Goal: Information Seeking & Learning: Learn about a topic

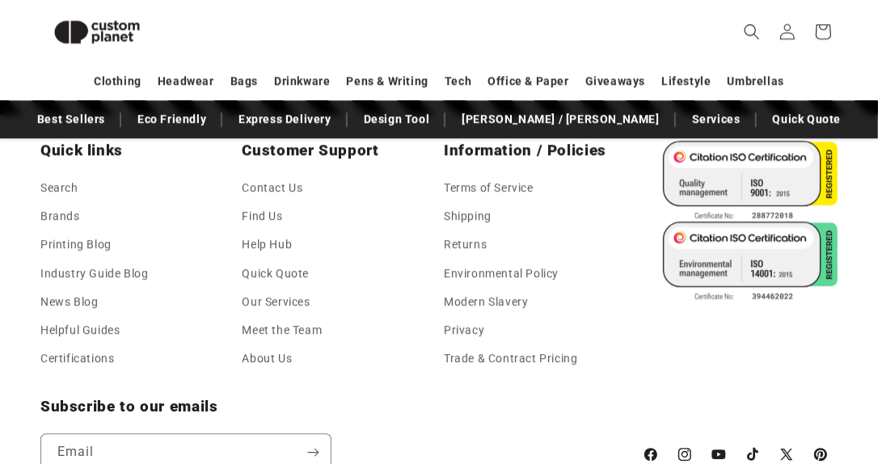
scroll to position [0, 1755]
click at [282, 359] on link "About Us" at bounding box center [267, 358] width 50 height 28
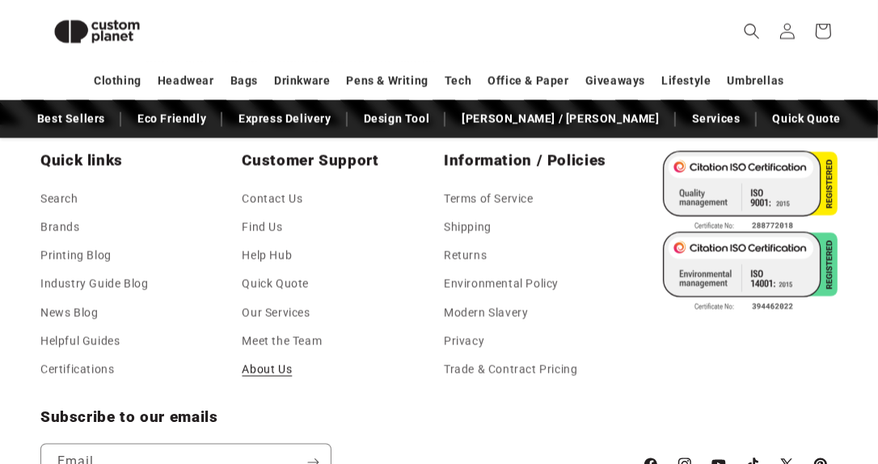
scroll to position [1696, 0]
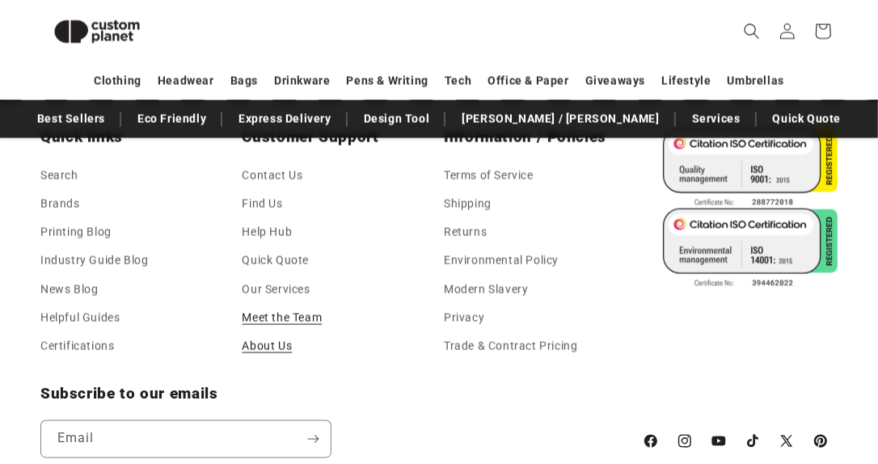
click at [293, 315] on link "Meet the Team" at bounding box center [282, 318] width 80 height 28
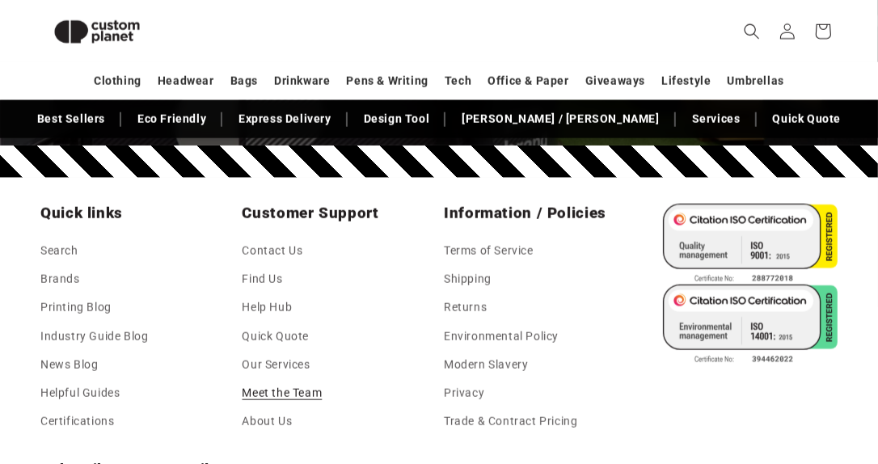
scroll to position [4746, 0]
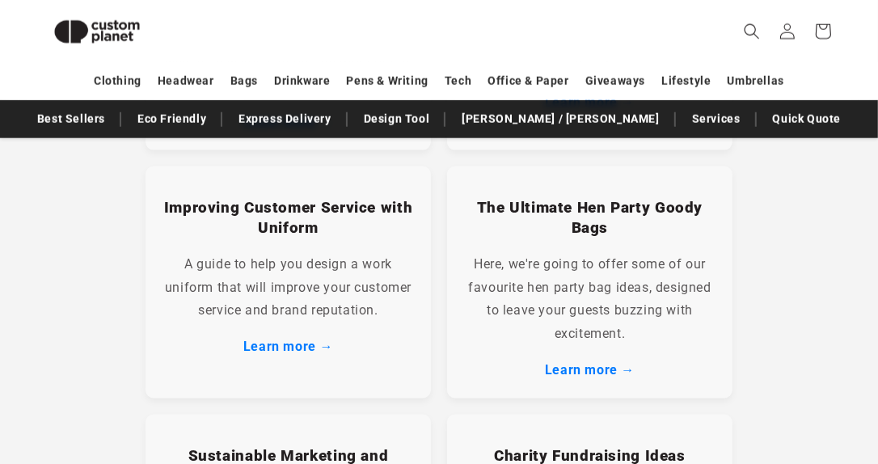
scroll to position [1262, 0]
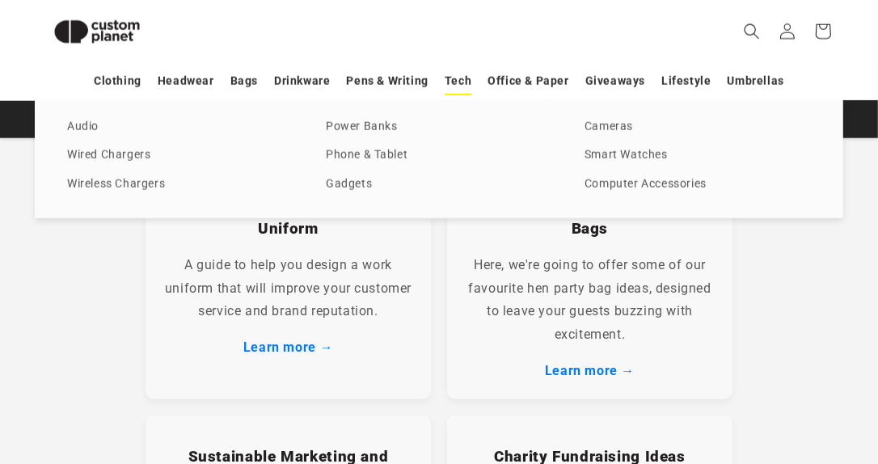
click at [462, 84] on link "Tech" at bounding box center [458, 81] width 27 height 28
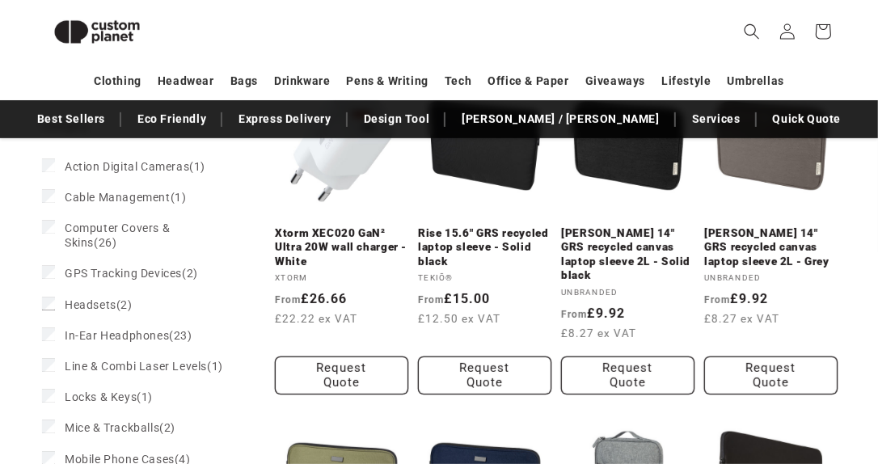
scroll to position [431, 0]
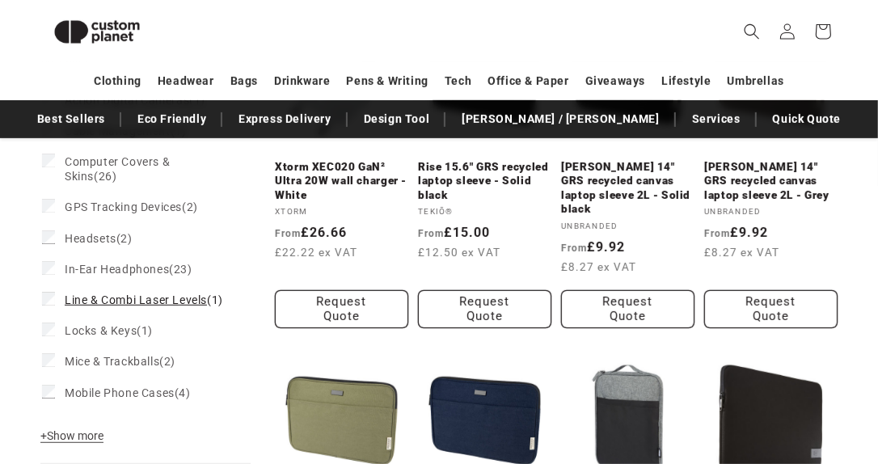
click at [84, 296] on span "Line & Combi Laser Levels" at bounding box center [136, 299] width 142 height 13
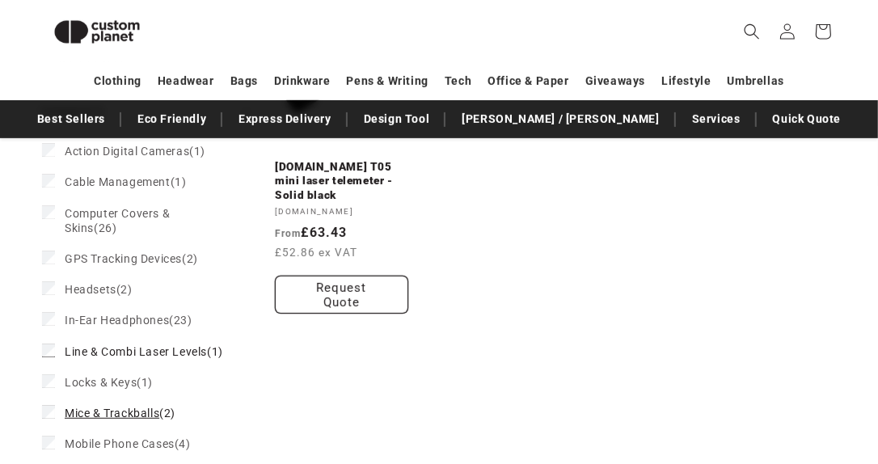
click at [102, 419] on span "Mice & Trackballs" at bounding box center [112, 413] width 95 height 13
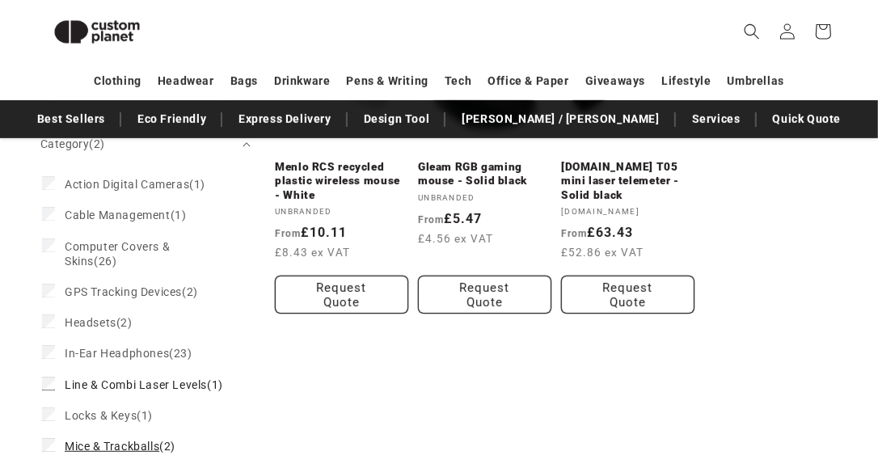
click at [136, 453] on span "Mice & Trackballs" at bounding box center [112, 446] width 95 height 13
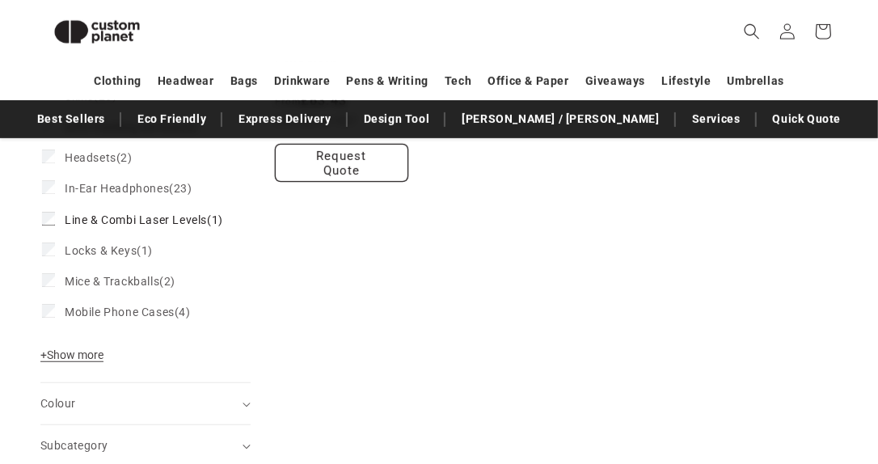
scroll to position [594, 0]
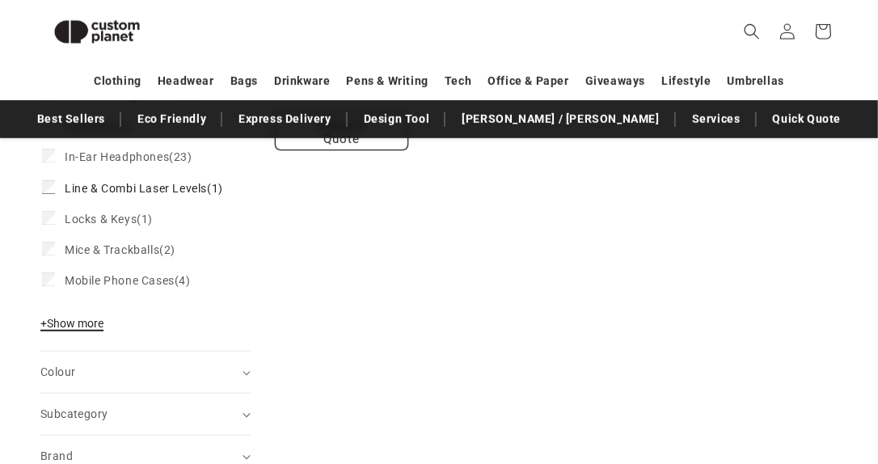
click at [88, 330] on span "+ Show more" at bounding box center [71, 323] width 63 height 13
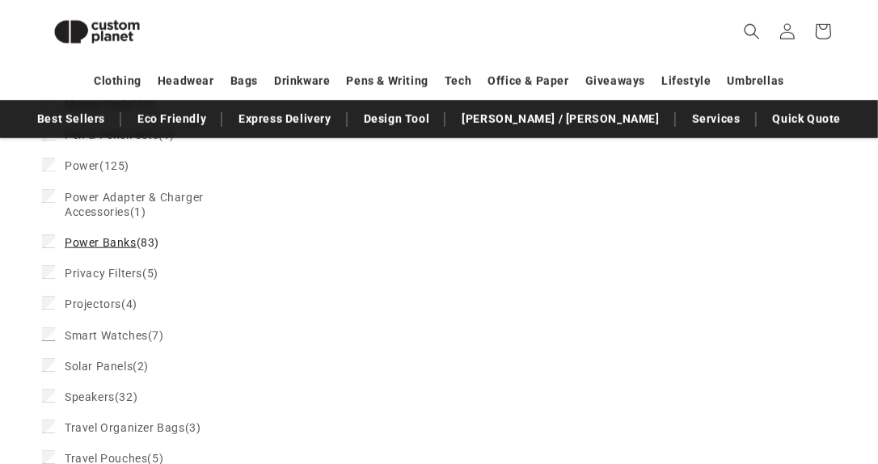
scroll to position [917, 0]
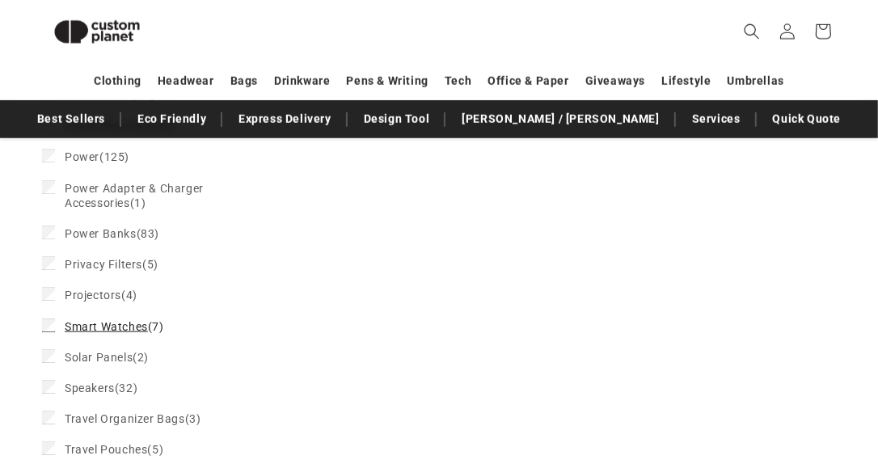
click at [133, 333] on span "Smart Watches" at bounding box center [106, 326] width 83 height 13
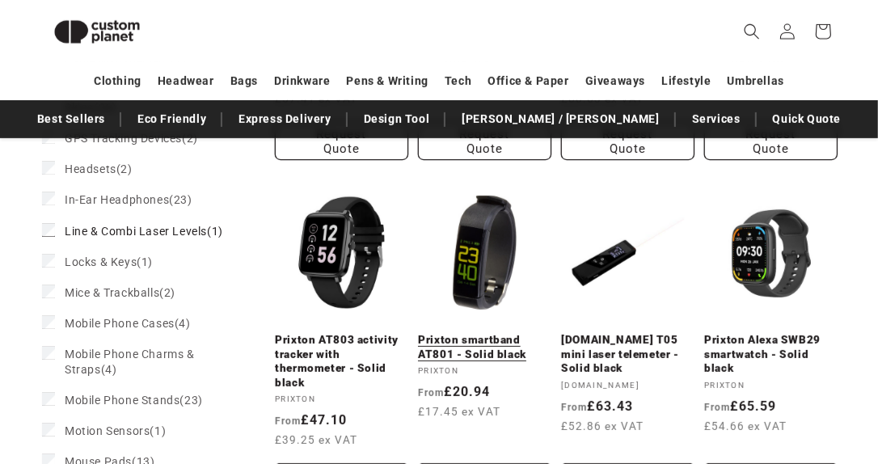
scroll to position [665, 0]
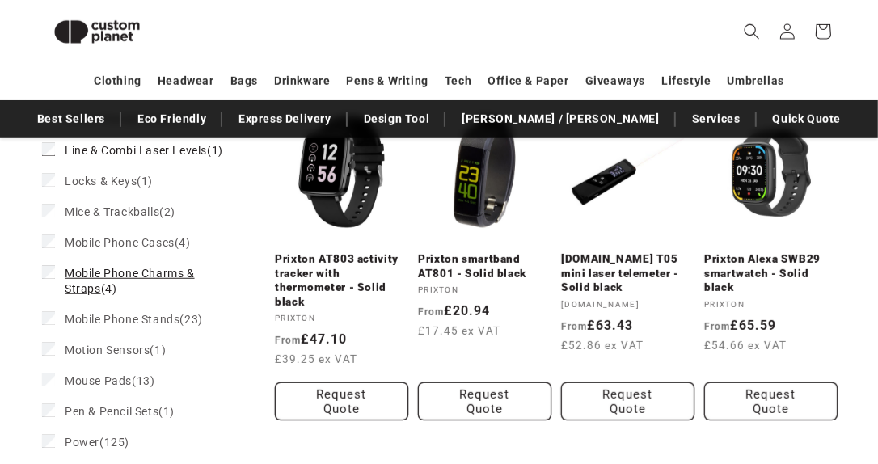
click at [186, 287] on span "Mobile Phone Charms & Straps" at bounding box center [130, 280] width 130 height 27
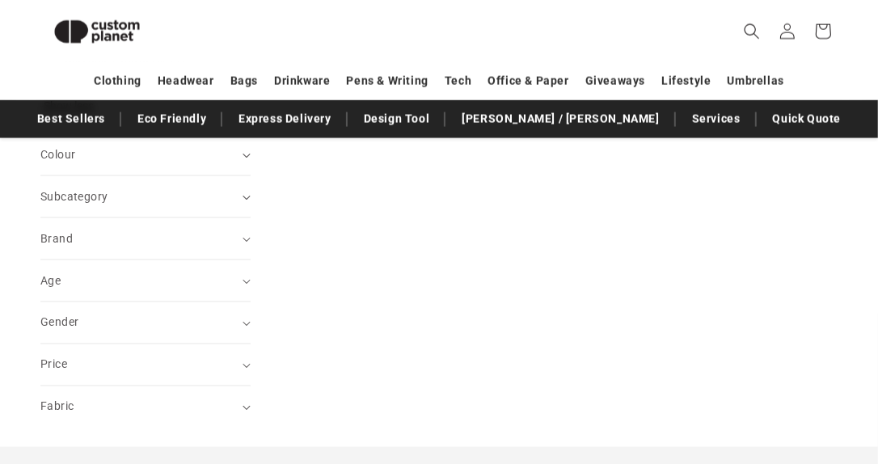
scroll to position [1517, 0]
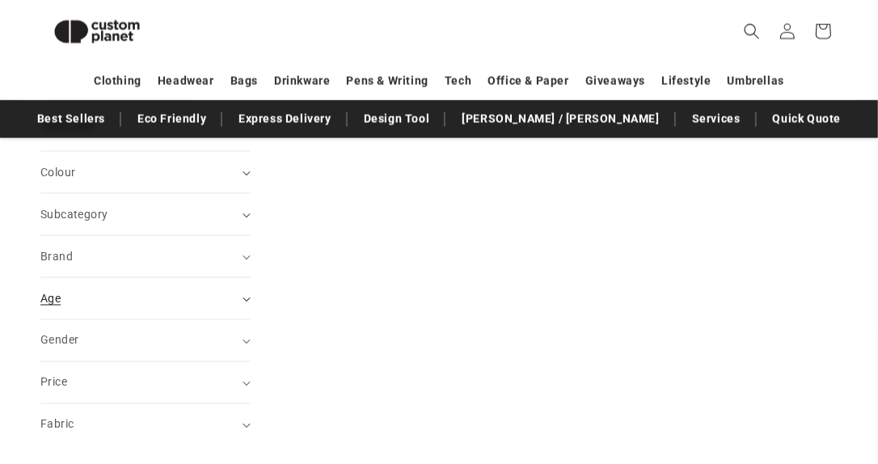
click at [241, 316] on summary "Age (0)" at bounding box center [145, 298] width 210 height 41
click at [147, 235] on summary "Subcategory (0)" at bounding box center [145, 214] width 210 height 41
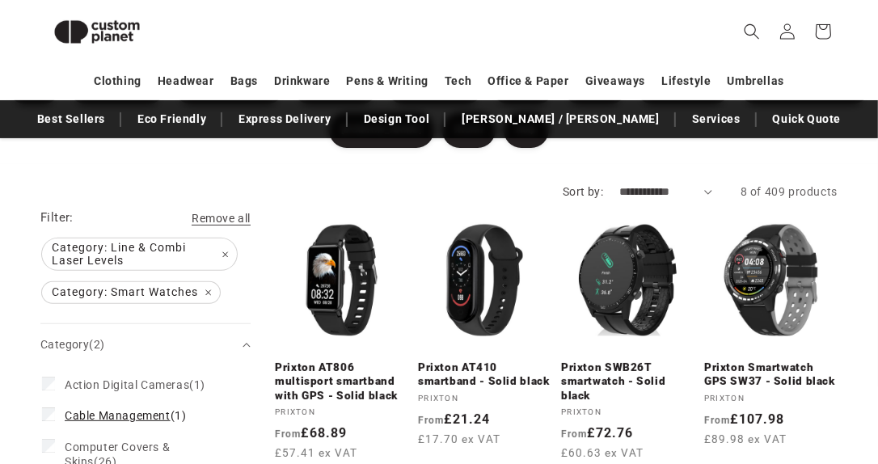
scroll to position [180, 0]
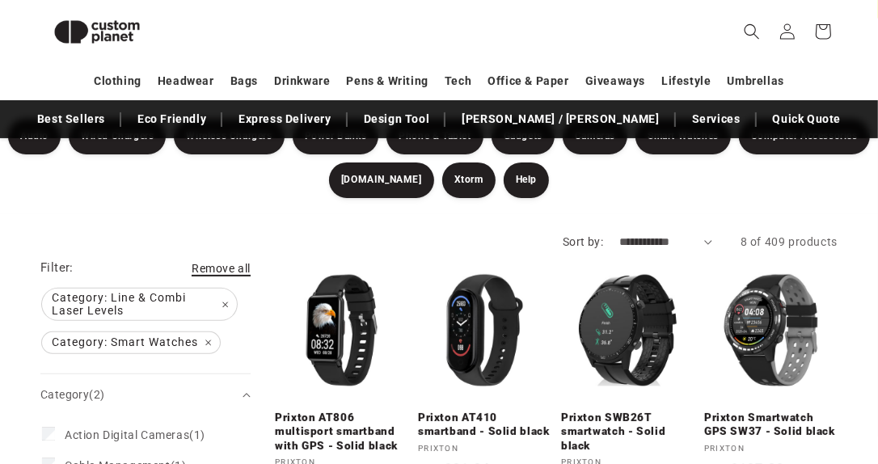
click at [242, 268] on span "Remove all" at bounding box center [221, 268] width 59 height 13
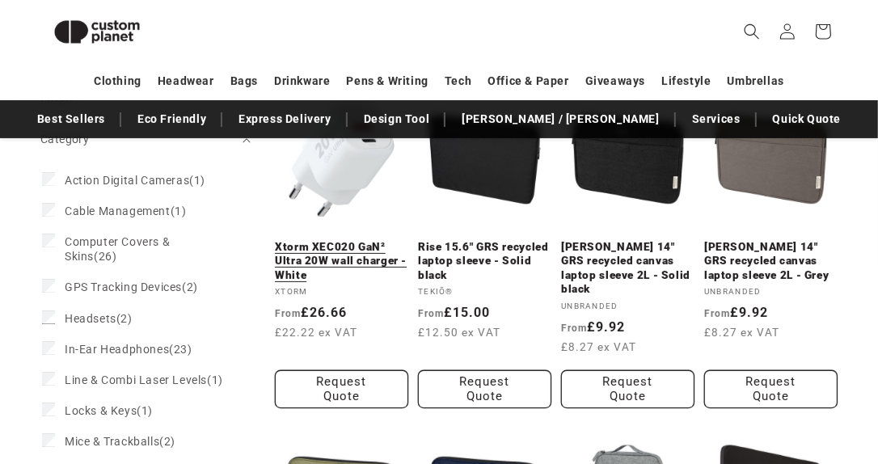
scroll to position [423, 0]
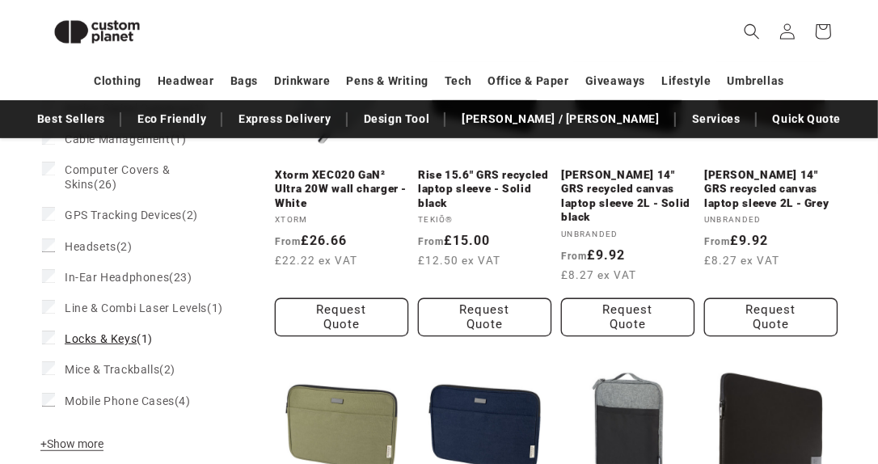
click at [110, 345] on span "Locks & Keys" at bounding box center [101, 338] width 72 height 13
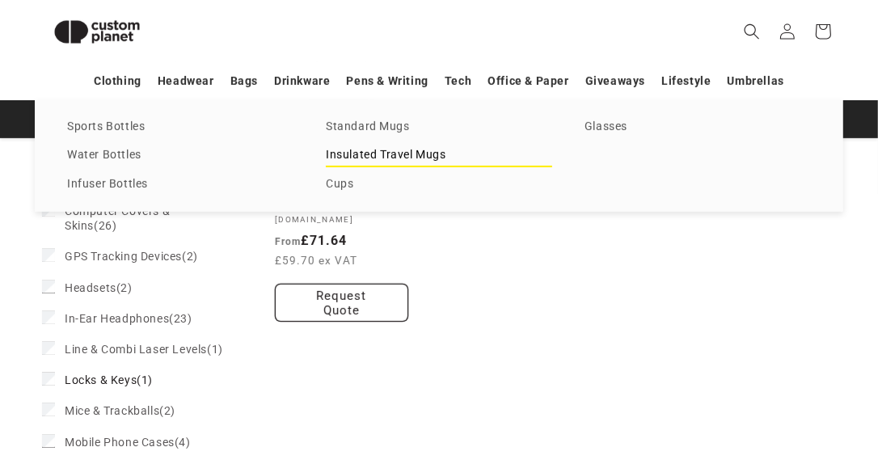
click at [407, 151] on link "Insulated Travel Mugs" at bounding box center [439, 156] width 226 height 22
